Goal: Register for event/course

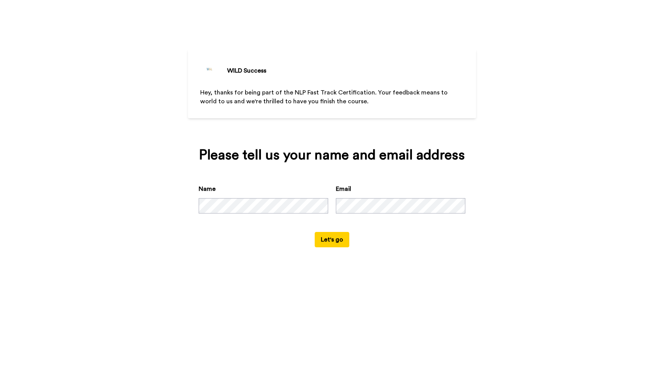
click at [339, 248] on button "Let's go" at bounding box center [332, 239] width 35 height 15
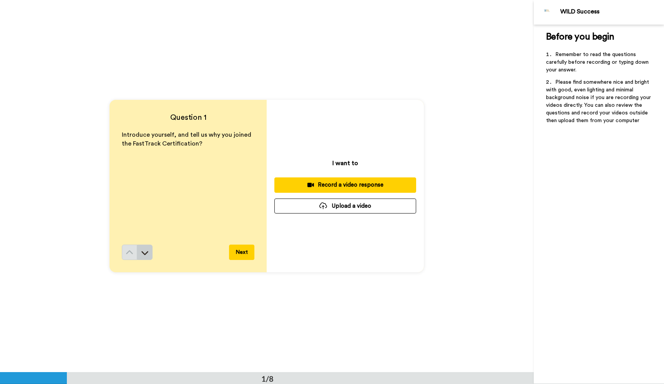
click at [145, 253] on icon at bounding box center [145, 253] width 8 height 8
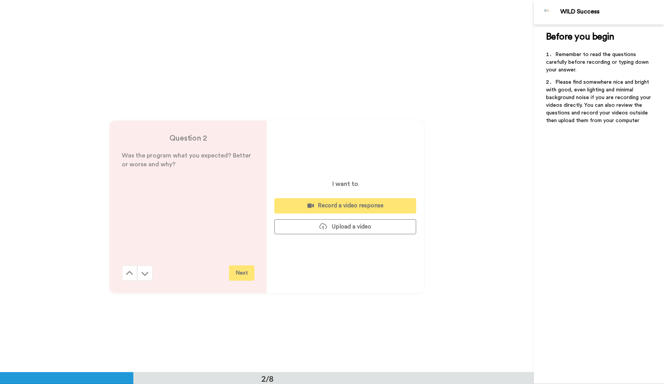
scroll to position [372, 0]
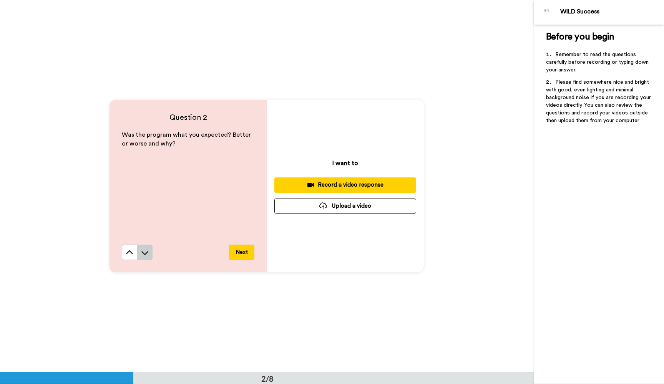
click at [146, 253] on icon at bounding box center [145, 253] width 7 height 4
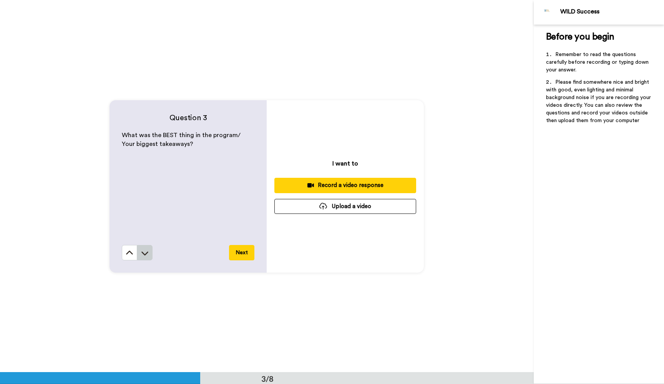
scroll to position [745, 0]
click at [146, 253] on icon at bounding box center [145, 253] width 7 height 4
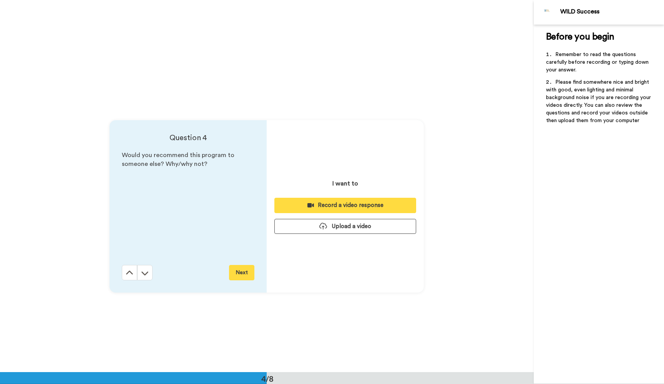
scroll to position [1117, 0]
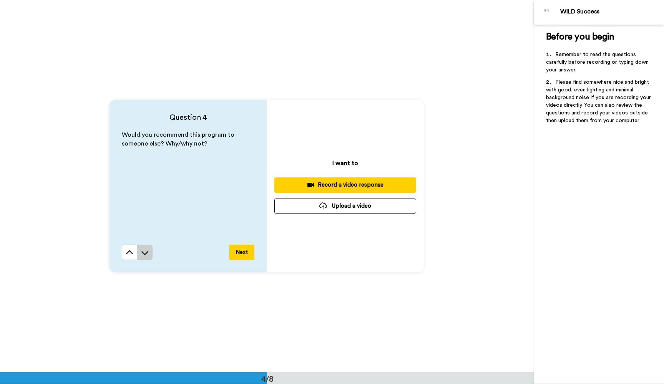
click at [146, 253] on icon at bounding box center [145, 253] width 7 height 4
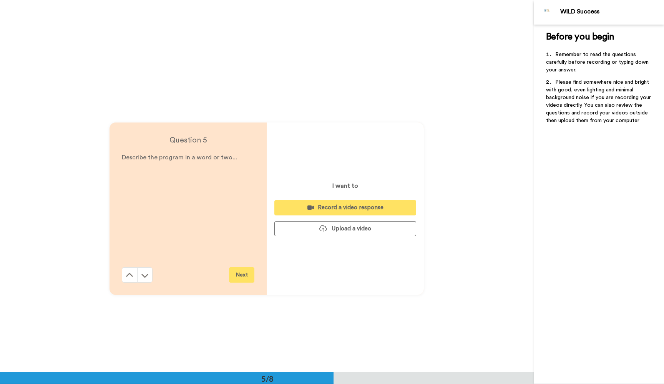
scroll to position [1490, 0]
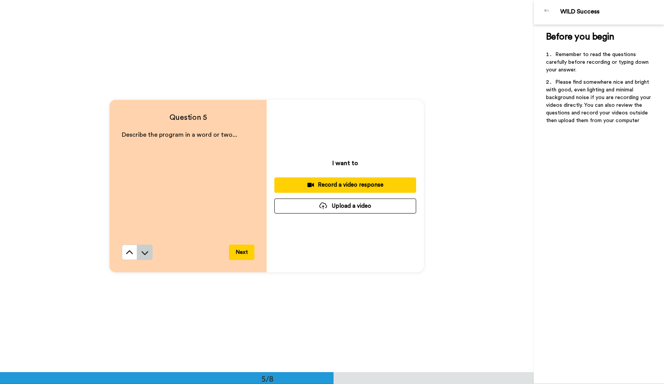
click at [146, 253] on icon at bounding box center [145, 253] width 7 height 4
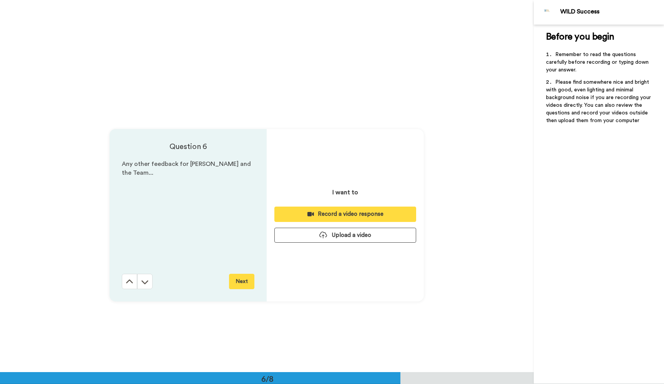
scroll to position [1862, 0]
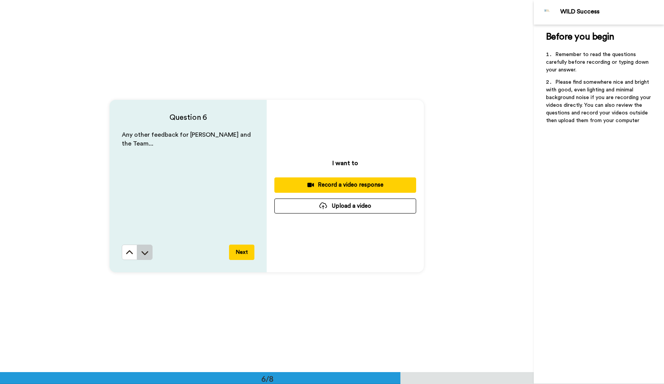
click at [146, 253] on icon at bounding box center [145, 253] width 7 height 4
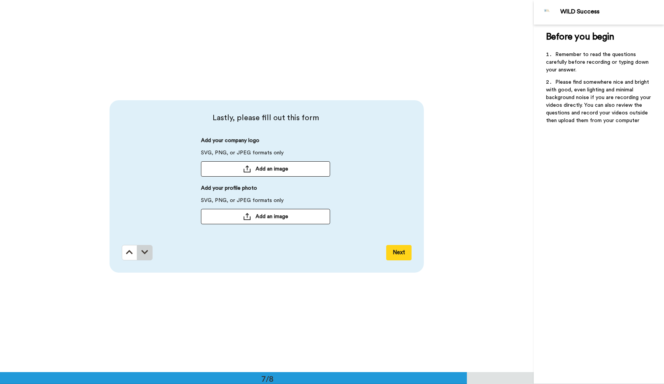
scroll to position [2235, 0]
click at [146, 253] on icon at bounding box center [144, 252] width 7 height 8
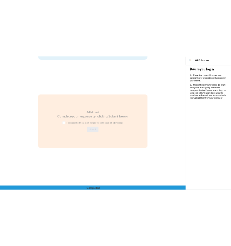
scroll to position [2498, 0]
